Goal: Information Seeking & Learning: Understand process/instructions

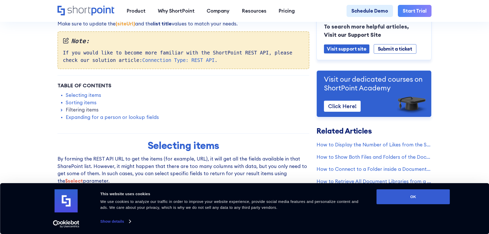
scroll to position [180, 0]
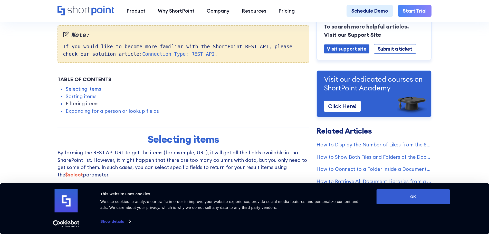
click at [78, 98] on link "Sorting items" at bounding box center [81, 96] width 31 height 7
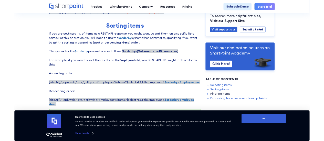
scroll to position [386, 0]
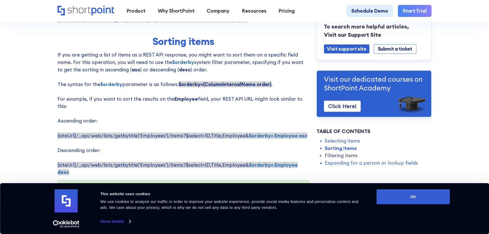
click at [260, 132] on strong "$orderby= Employee asc" at bounding box center [278, 135] width 58 height 6
copy strong "orderby"
click at [242, 127] on p "If you are getting a list of items as a REST API response, you might want to so…" at bounding box center [183, 113] width 252 height 125
drag, startPoint x: 184, startPoint y: 132, endPoint x: 182, endPoint y: 132, distance: 2.8
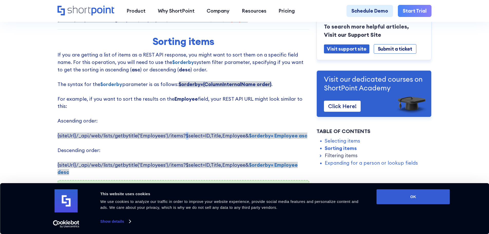
click at [182, 132] on span "{siteUrl}/_api/web/lists/getbytitle('Employees')/items?$select=ID,Title,Employe…" at bounding box center [182, 135] width 250 height 6
copy span "$"
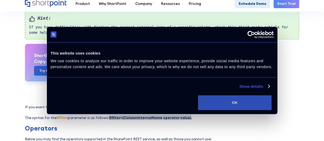
click at [272, 97] on button "OK" at bounding box center [235, 102] width 74 height 15
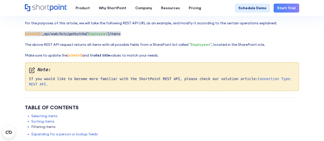
scroll to position [77, 0]
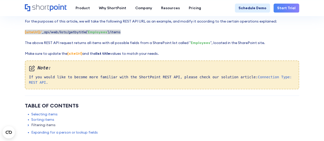
click at [45, 117] on link "Sorting items" at bounding box center [42, 119] width 23 height 5
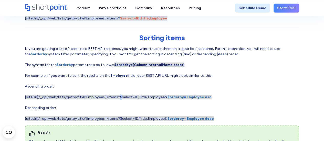
scroll to position [271, 0]
click at [117, 97] on p "If you are getting a list of items as a REST API response, you might want to so…" at bounding box center [162, 83] width 275 height 75
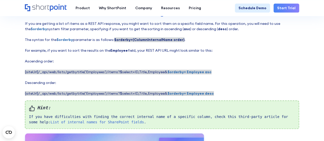
scroll to position [296, 0]
